Goal: Task Accomplishment & Management: Complete application form

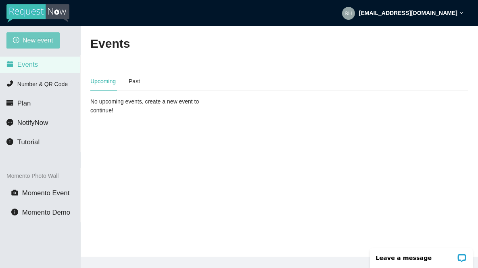
click at [29, 42] on span "New event" at bounding box center [38, 40] width 31 height 10
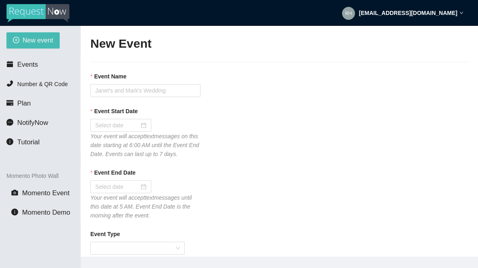
type textarea "If you liked our DJ leave a tip @ [URL][DOMAIN_NAME] & Thank you for Singing Ka…"
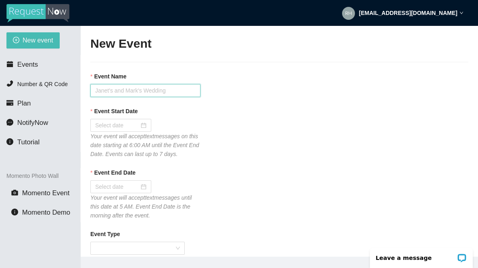
click at [106, 89] on input "Event Name" at bounding box center [145, 90] width 110 height 13
type input "Tavern 14 [DATE] Karaoke"
click at [103, 125] on input "Event Start Date" at bounding box center [117, 125] width 44 height 9
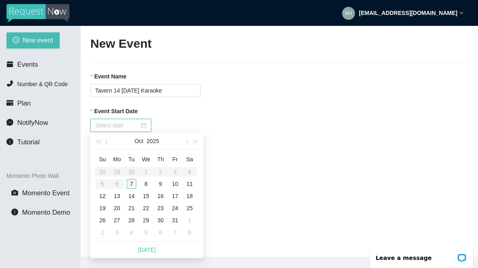
type input "[DATE]"
click at [133, 186] on div "7" at bounding box center [132, 184] width 10 height 10
type input "[DATE]"
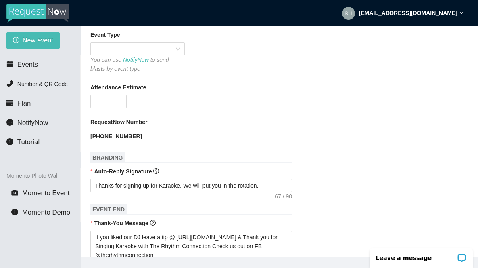
scroll to position [200, 0]
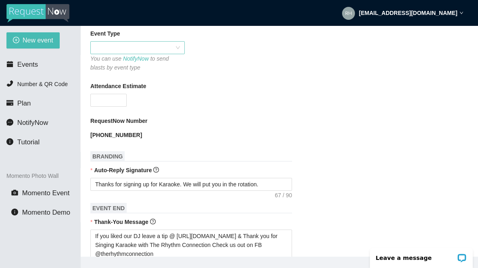
click at [121, 54] on span at bounding box center [137, 48] width 85 height 12
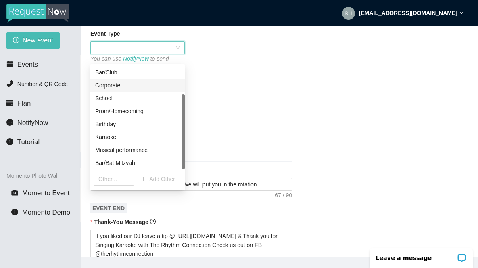
scroll to position [39, 0]
click at [108, 139] on div "Karaoke" at bounding box center [137, 136] width 85 height 9
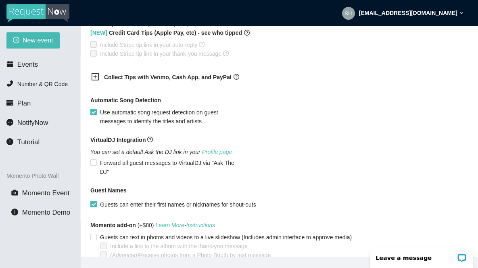
scroll to position [513, 0]
click at [96, 78] on icon "plus-square" at bounding box center [96, 76] width 4 height 4
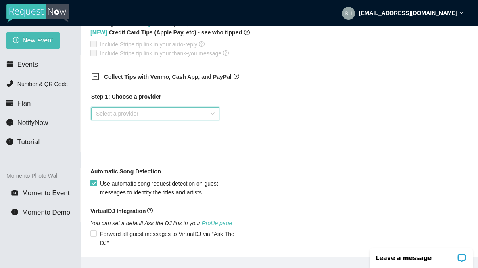
click at [107, 119] on input "search" at bounding box center [152, 113] width 113 height 12
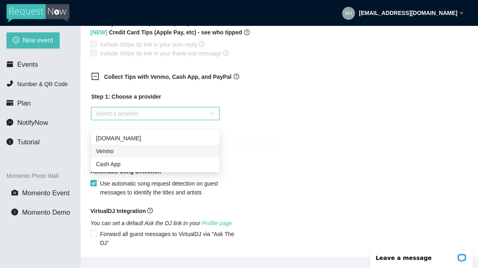
click at [106, 154] on div "Venmo" at bounding box center [155, 150] width 119 height 9
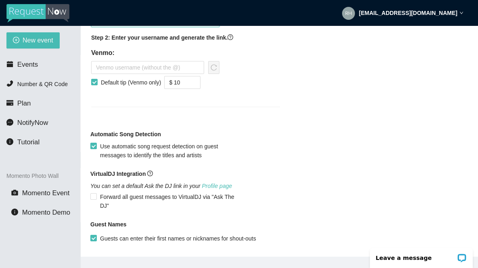
scroll to position [609, 0]
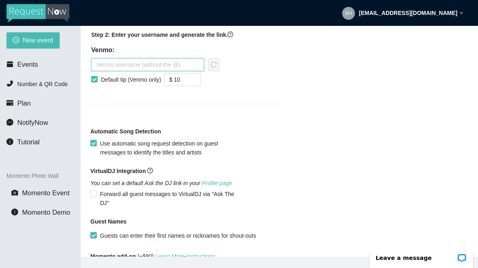
click at [103, 71] on input "text" at bounding box center [147, 64] width 113 height 13
type input "therhythmconnection"
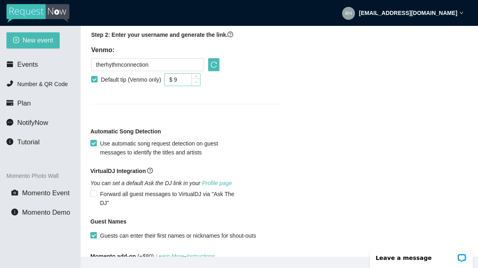
click at [200, 86] on span "Decrease Value" at bounding box center [195, 81] width 9 height 7
type input "$ 5"
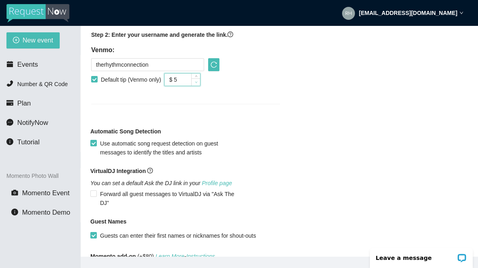
click at [200, 86] on span "Decrease Value" at bounding box center [195, 81] width 9 height 7
click at [228, 93] on div "Step 1: Choose a provider Venmo Step 2: Enter your username and generate the li…" at bounding box center [185, 45] width 189 height 98
click at [215, 68] on icon "reload" at bounding box center [214, 64] width 6 height 6
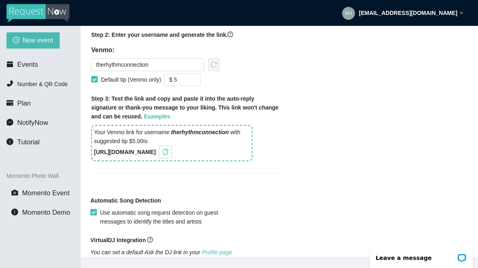
click at [169, 155] on icon "copy" at bounding box center [165, 152] width 6 height 6
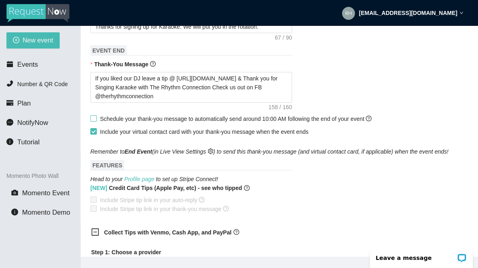
scroll to position [353, 0]
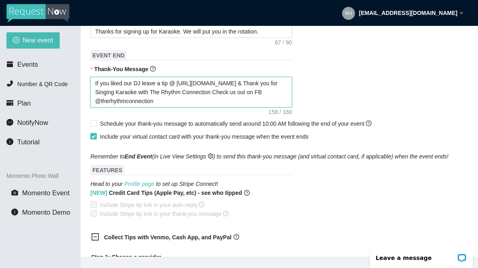
drag, startPoint x: 245, startPoint y: 91, endPoint x: 179, endPoint y: 90, distance: 65.8
click at [179, 90] on textarea "If you liked our DJ leave a tip @ [URL][DOMAIN_NAME] & Thank you for Singing Ka…" at bounding box center [191, 92] width 202 height 31
paste textarea "G1lXT"
type textarea "If you liked our DJ leave a tip @ [URL][DOMAIN_NAME] & Thank you for Singing Ka…"
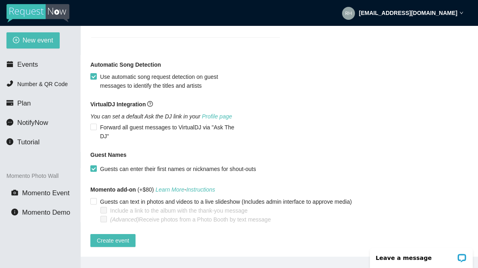
scroll to position [759, 0]
click at [114, 236] on span "Create event" at bounding box center [113, 240] width 32 height 9
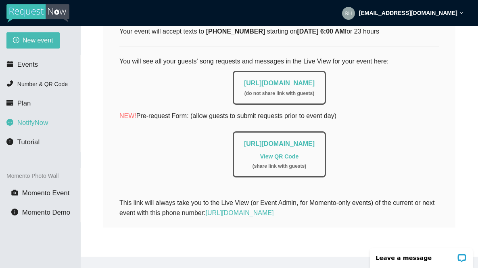
scroll to position [0, 0]
click at [29, 64] on span "Events" at bounding box center [27, 65] width 21 height 8
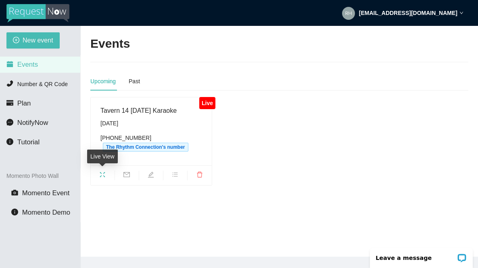
click at [103, 174] on icon "fullscreen" at bounding box center [102, 174] width 6 height 6
